Goal: Check status

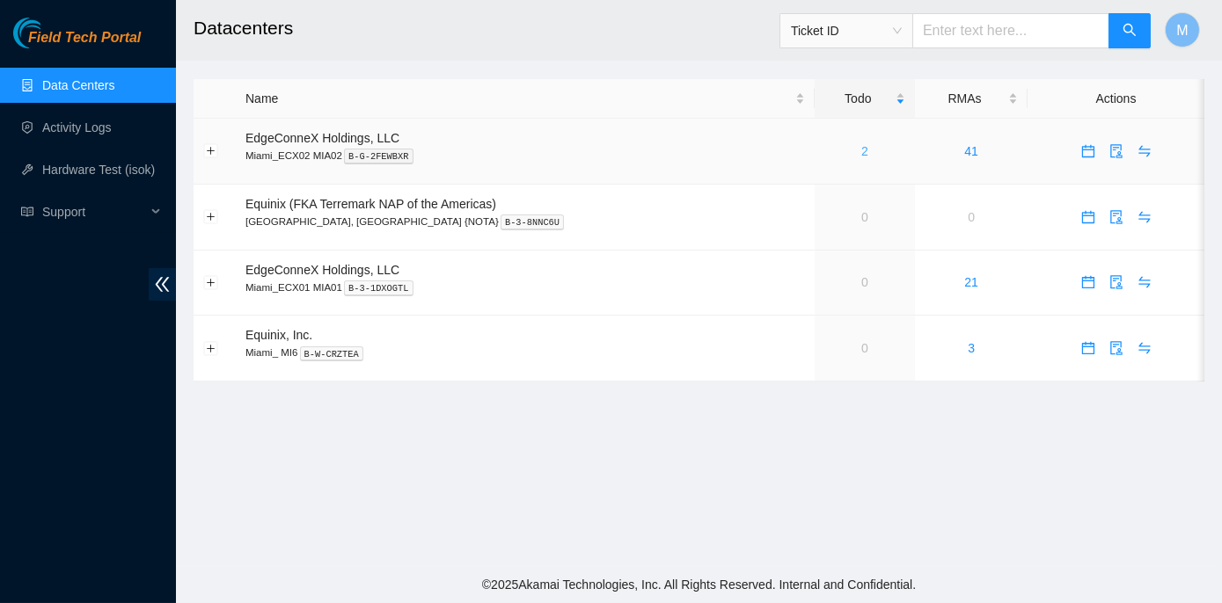
click at [861, 152] on link "2" at bounding box center [864, 151] width 7 height 14
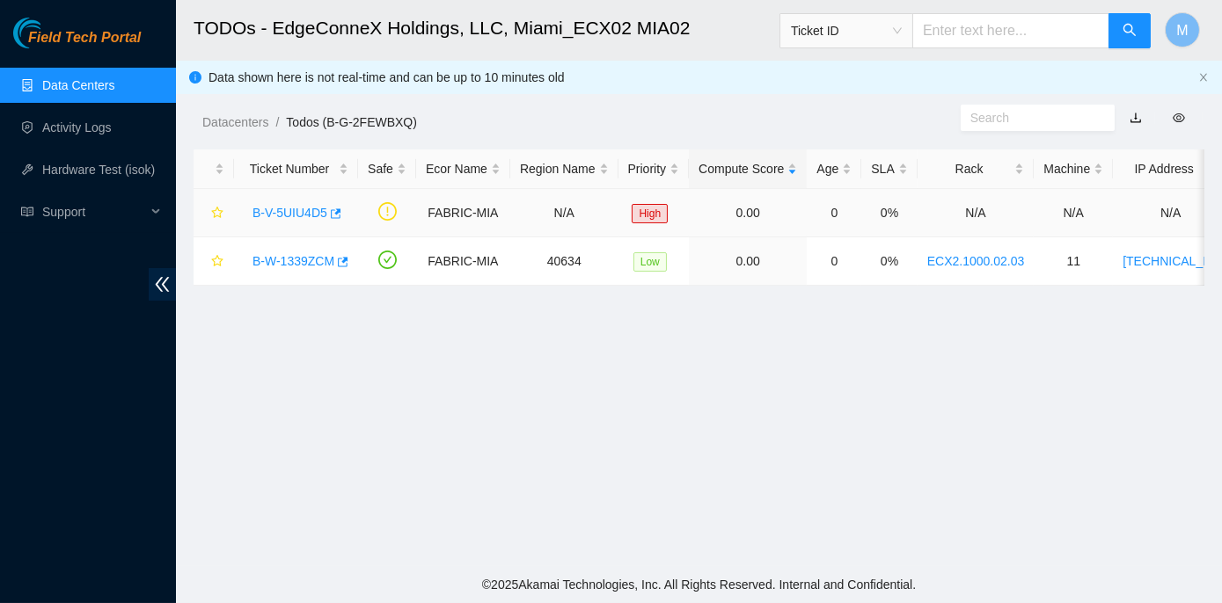
click at [289, 208] on link "B-V-5UIU4D5" at bounding box center [289, 213] width 75 height 14
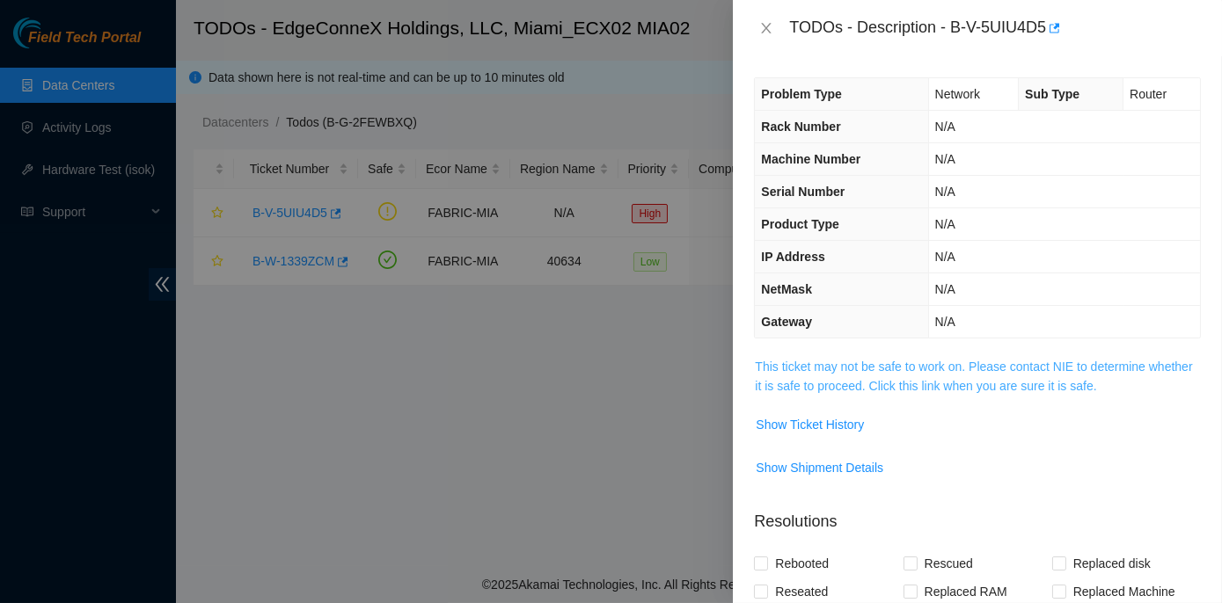
click at [940, 362] on link "This ticket may not be safe to work on. Please contact NIE to determine whether…" at bounding box center [973, 376] width 437 height 33
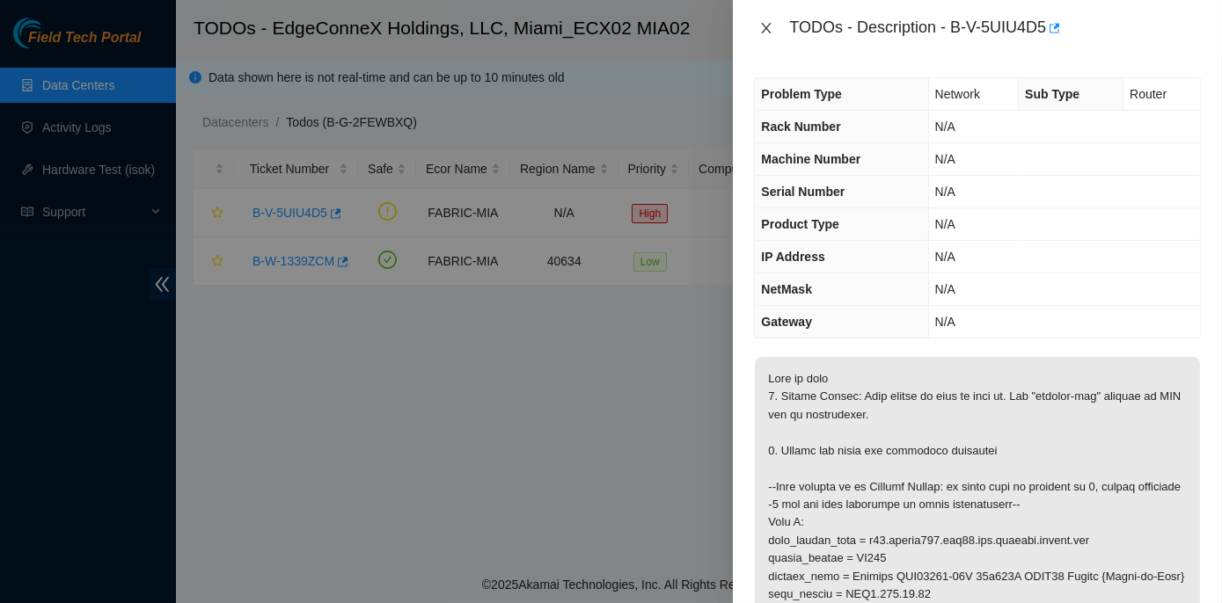
click at [771, 24] on icon "close" at bounding box center [766, 28] width 14 height 14
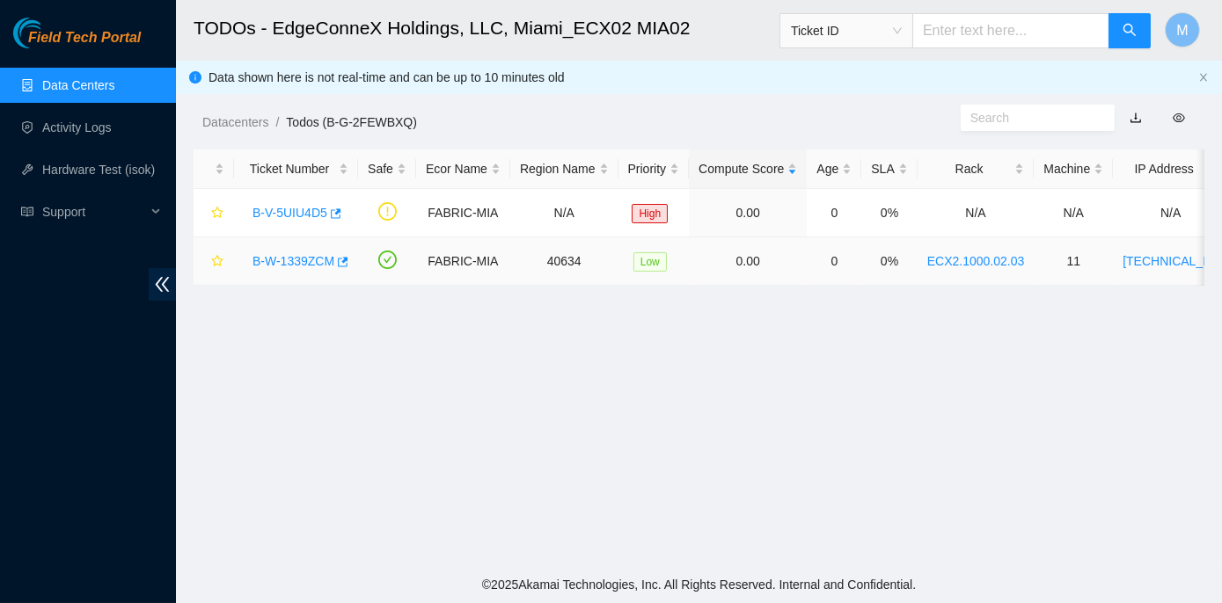
click at [274, 262] on link "B-W-1339ZCM" at bounding box center [293, 261] width 82 height 14
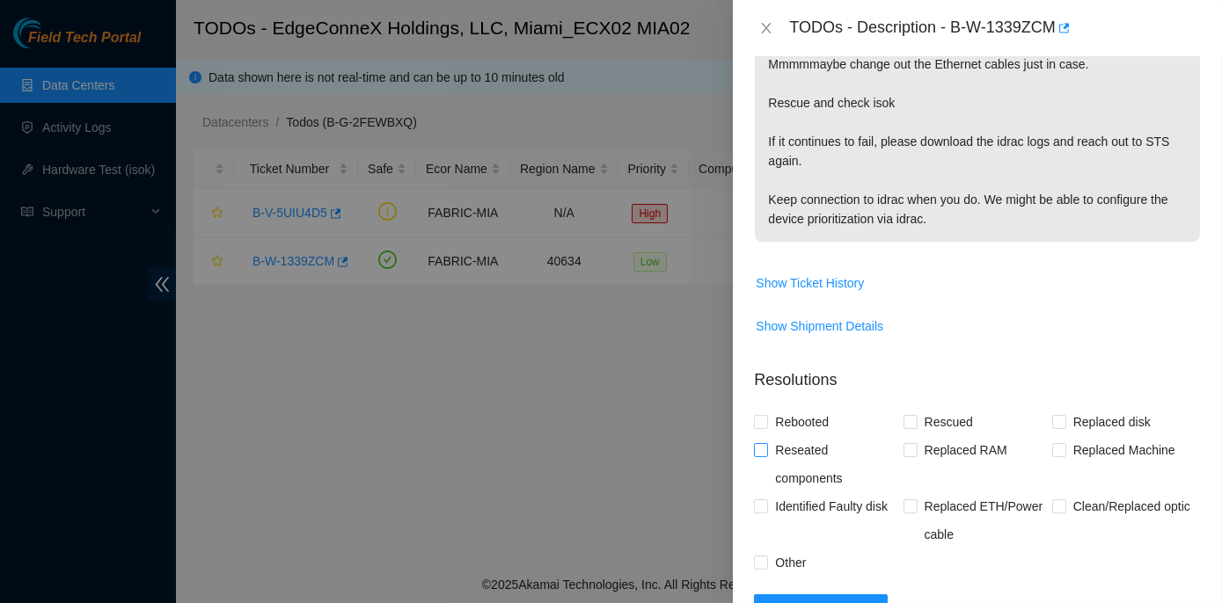
scroll to position [479, 0]
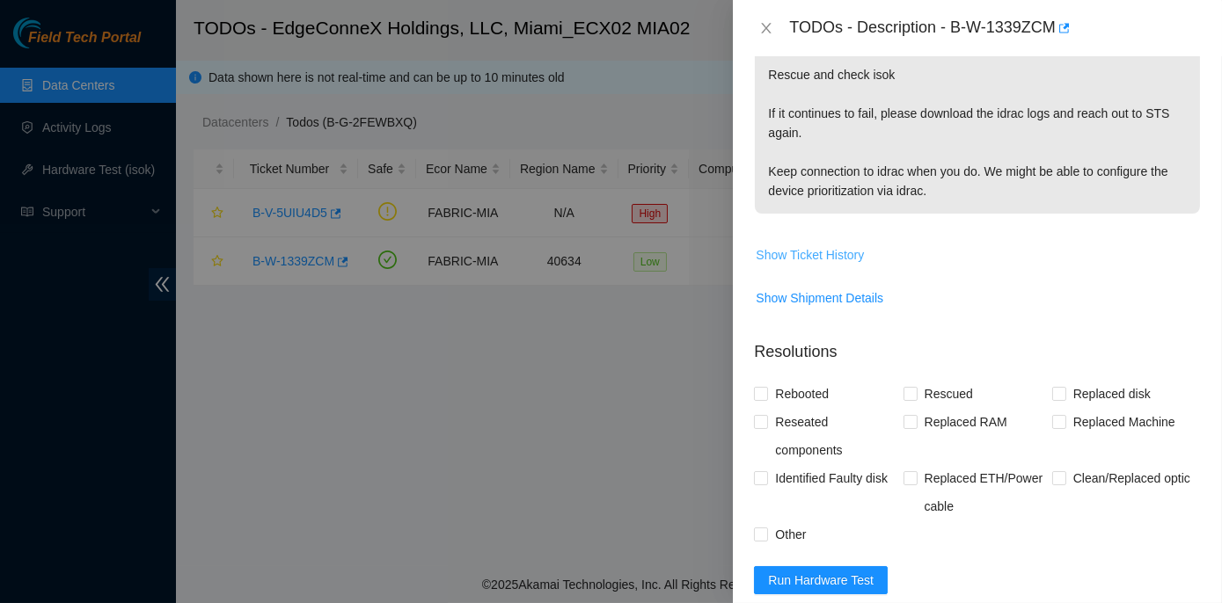
click at [809, 252] on span "Show Ticket History" at bounding box center [810, 254] width 108 height 19
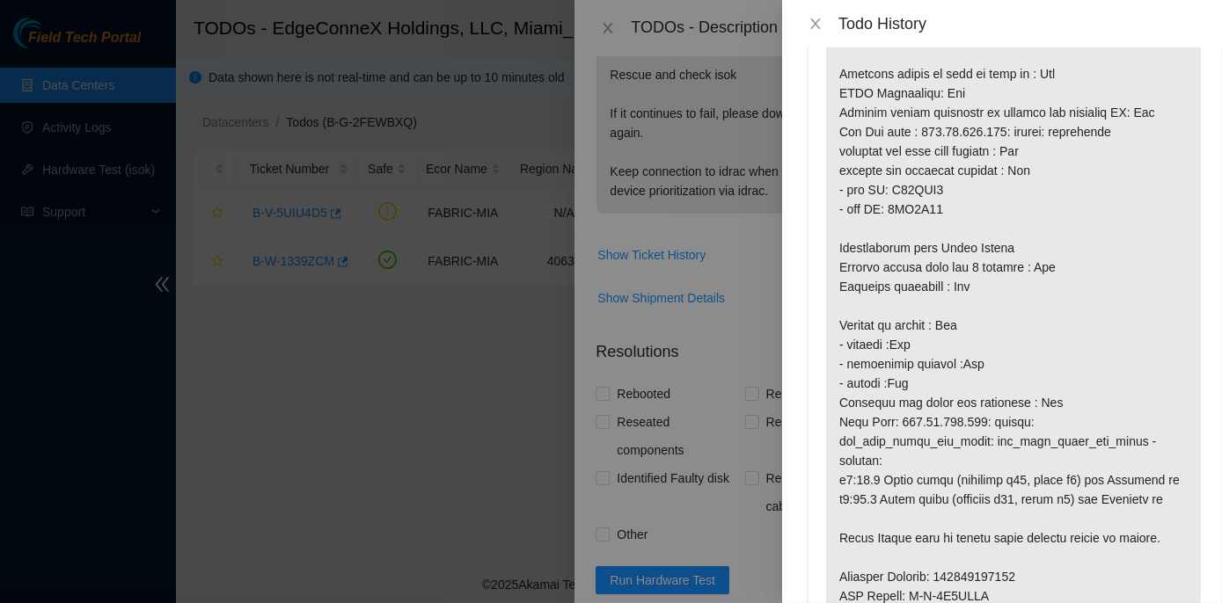
scroll to position [0, 0]
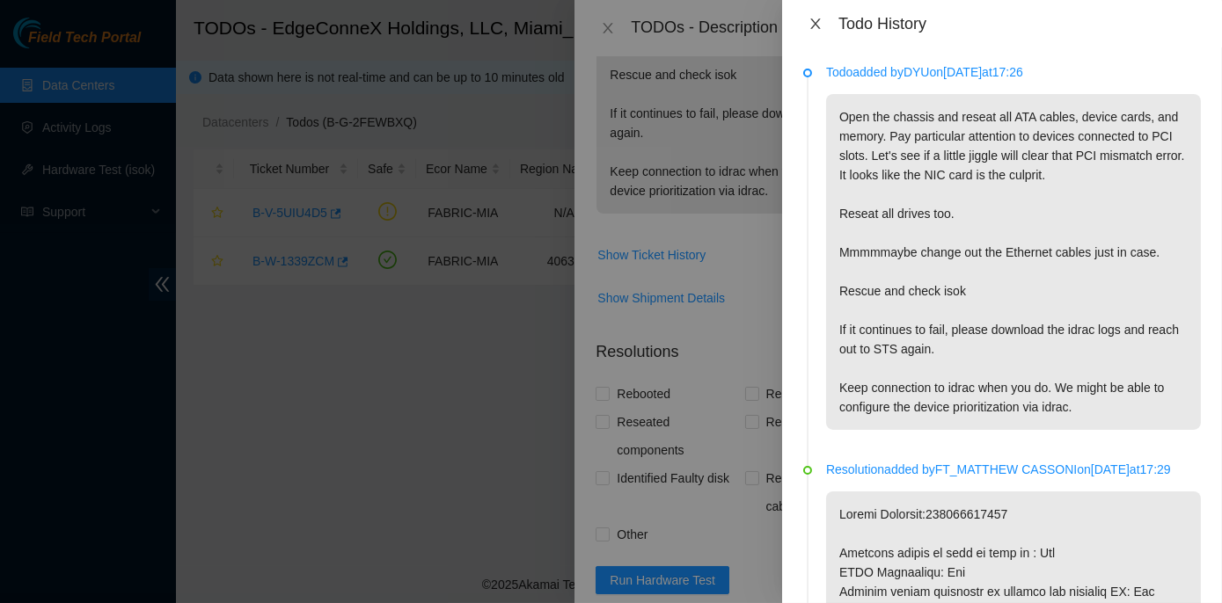
click at [815, 26] on icon "close" at bounding box center [815, 24] width 14 height 14
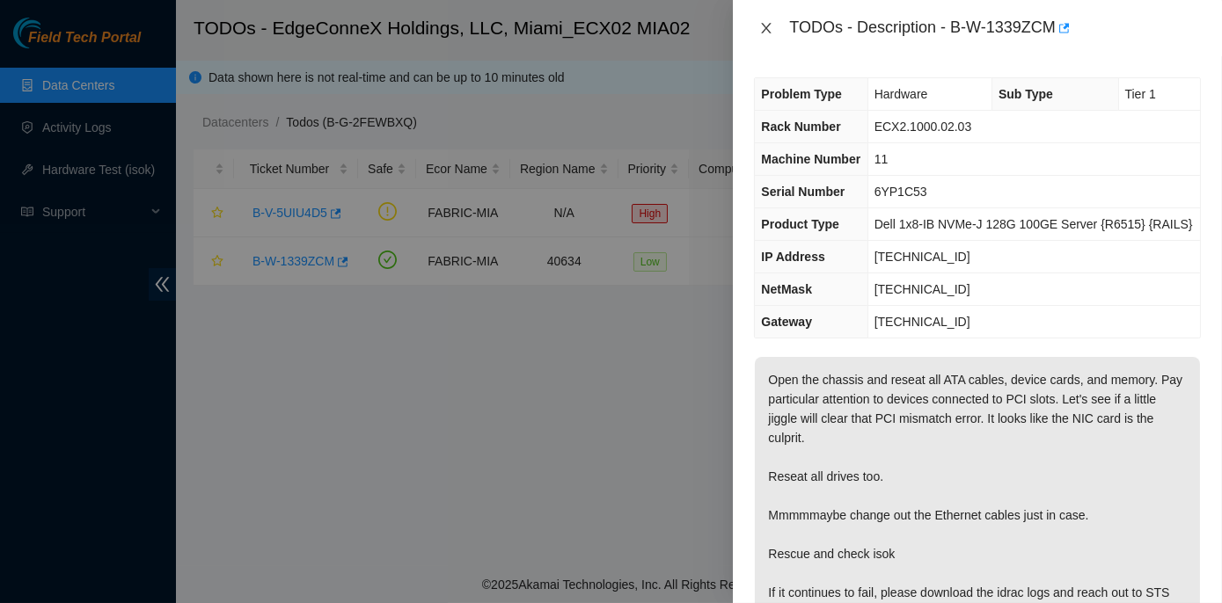
click at [767, 27] on icon "close" at bounding box center [767, 28] width 10 height 11
